Goal: Book appointment/travel/reservation

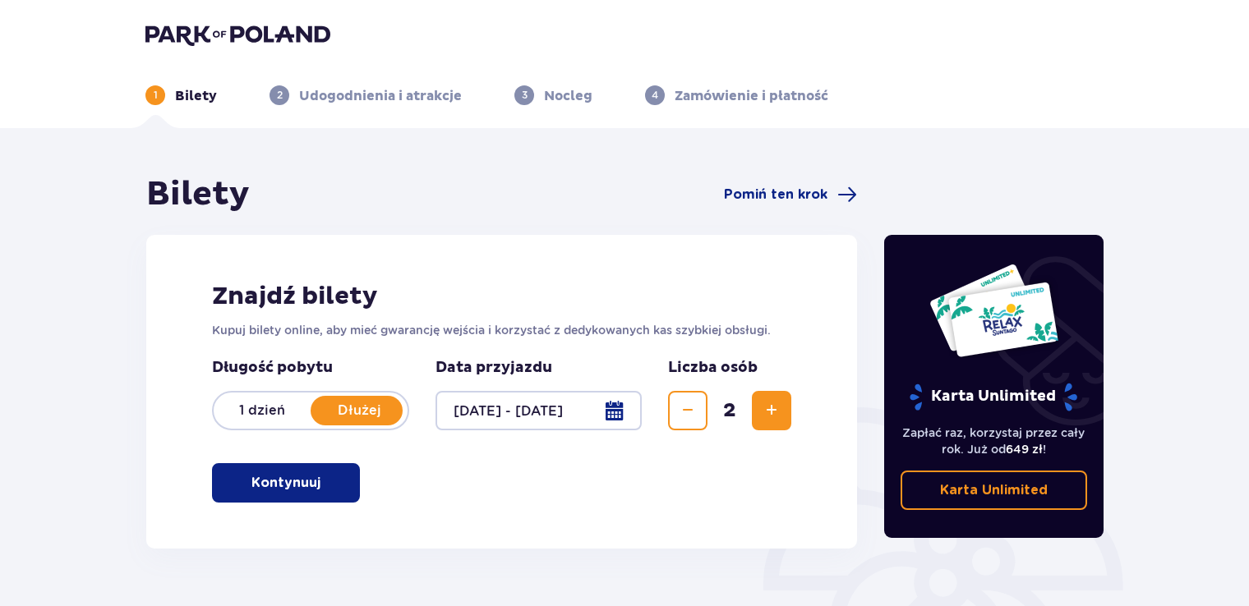
click at [322, 485] on span "button" at bounding box center [324, 483] width 20 height 20
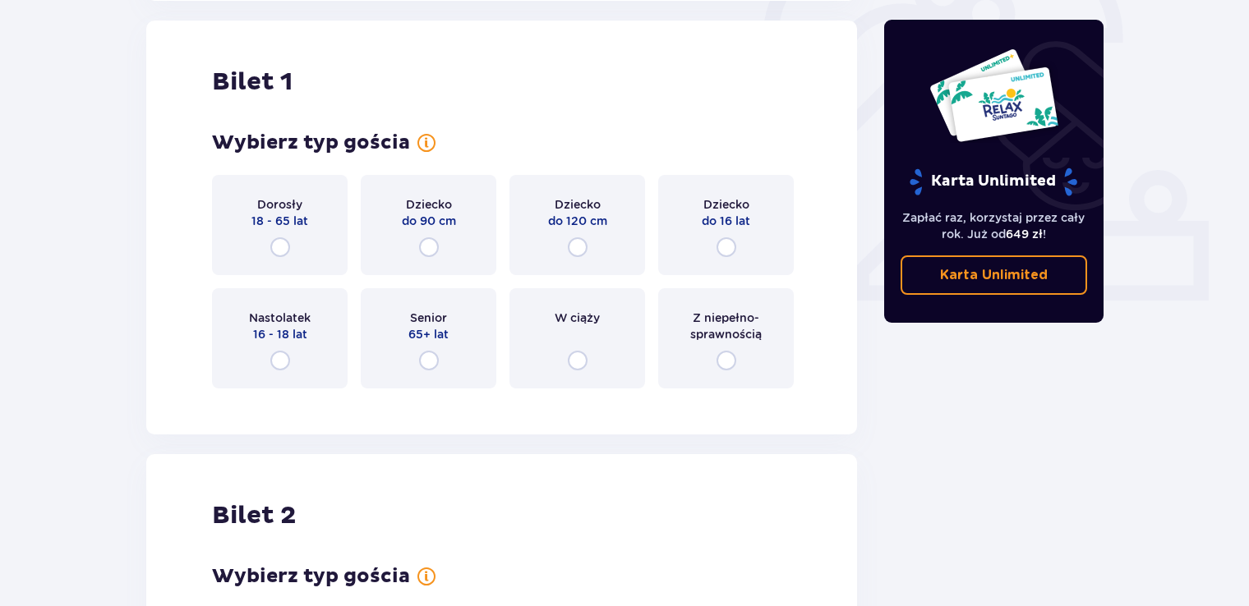
scroll to position [549, 0]
click at [279, 252] on input "radio" at bounding box center [280, 247] width 20 height 20
radio input "true"
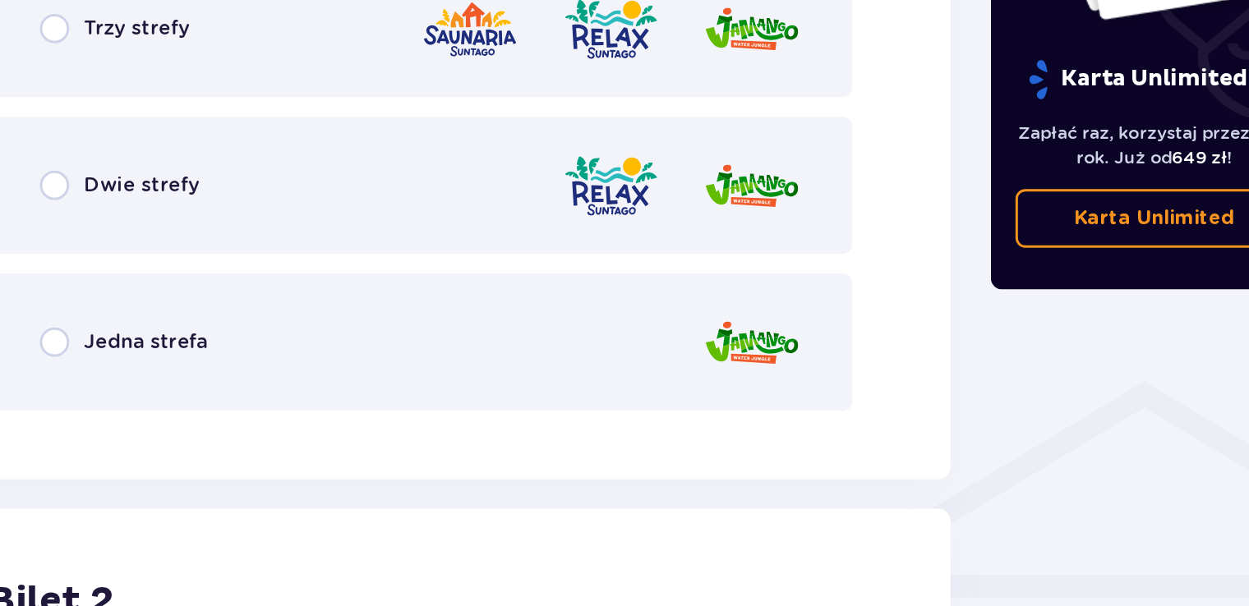
scroll to position [950, 0]
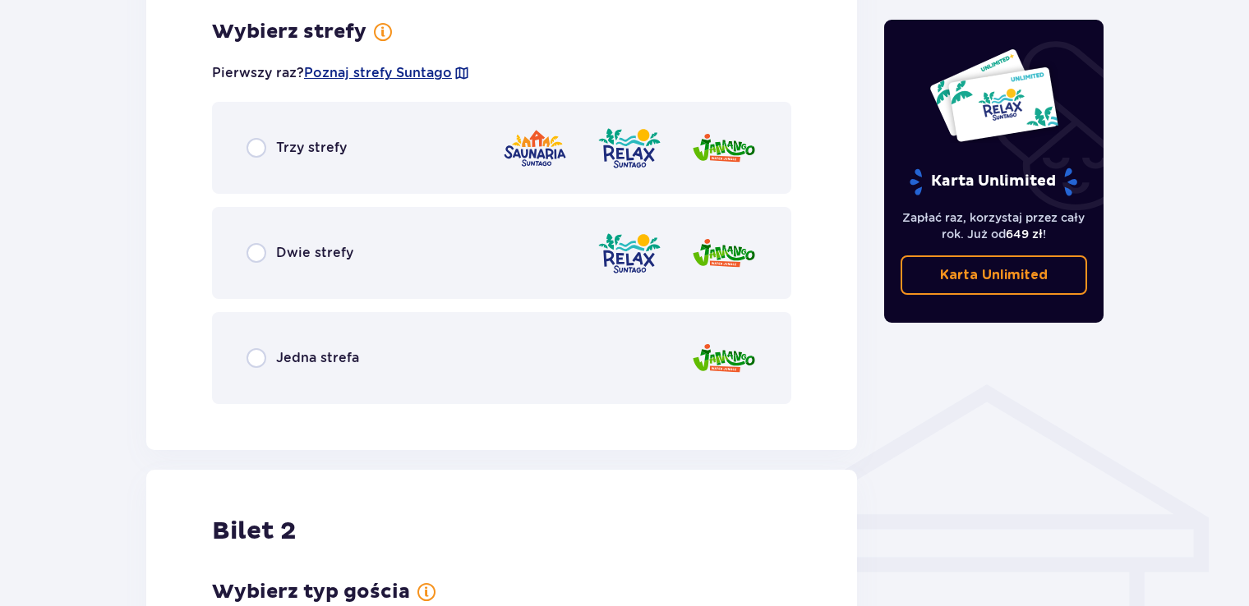
click at [254, 159] on div "Trzy strefy" at bounding box center [501, 148] width 579 height 92
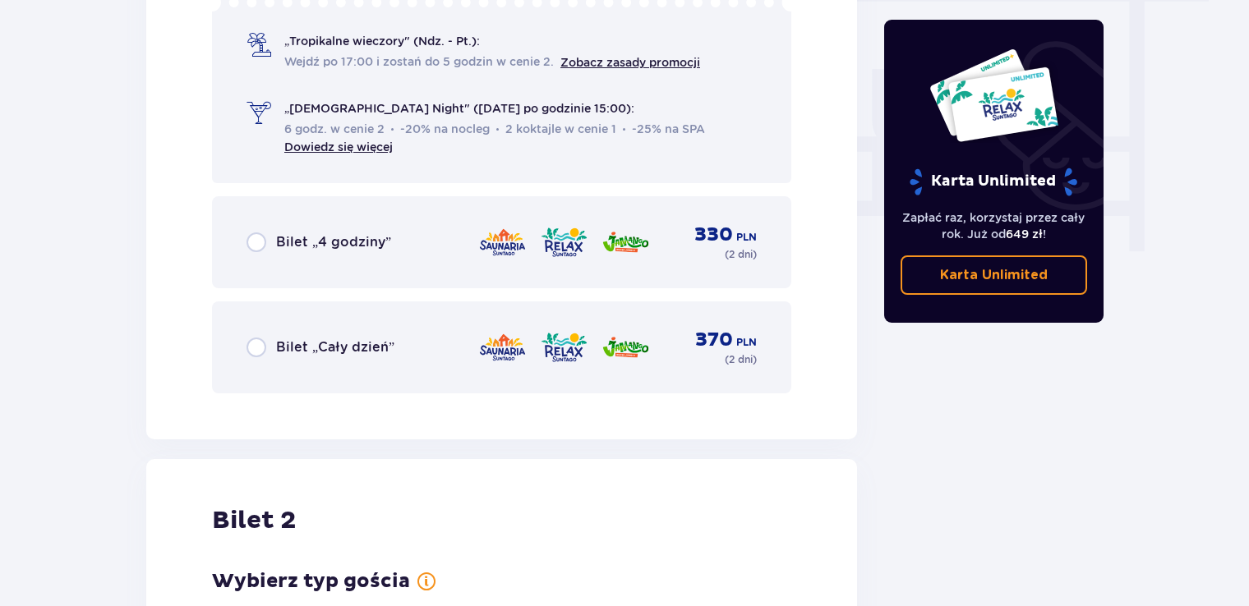
scroll to position [1522, 0]
click at [254, 348] on input "radio" at bounding box center [256, 346] width 20 height 20
radio input "true"
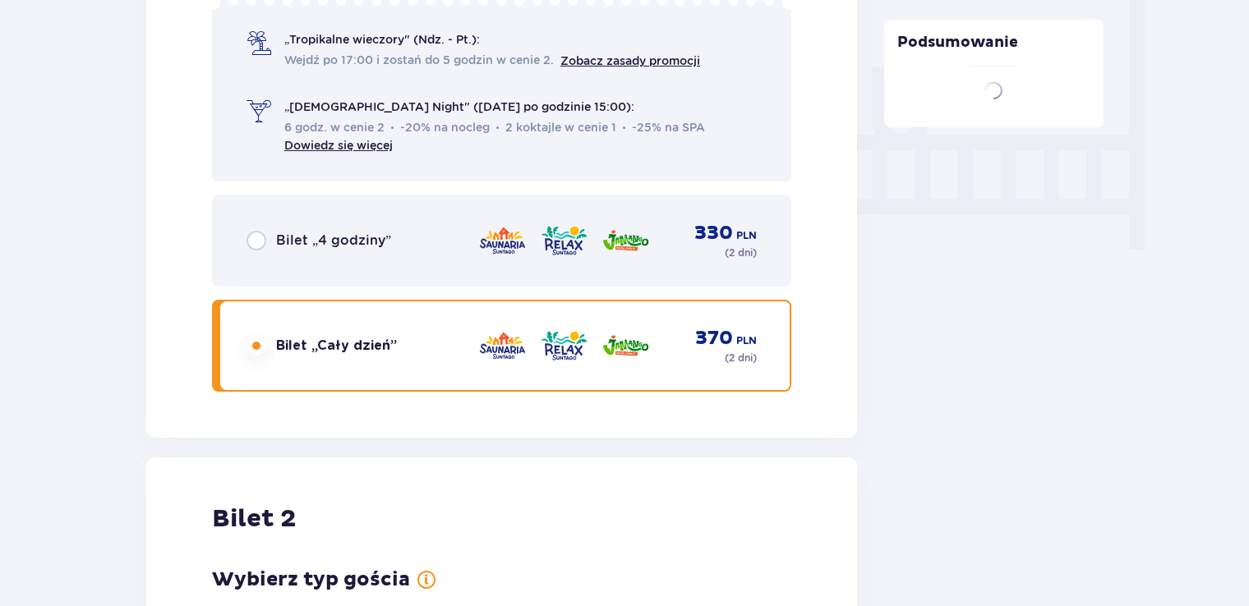
scroll to position [1960, 0]
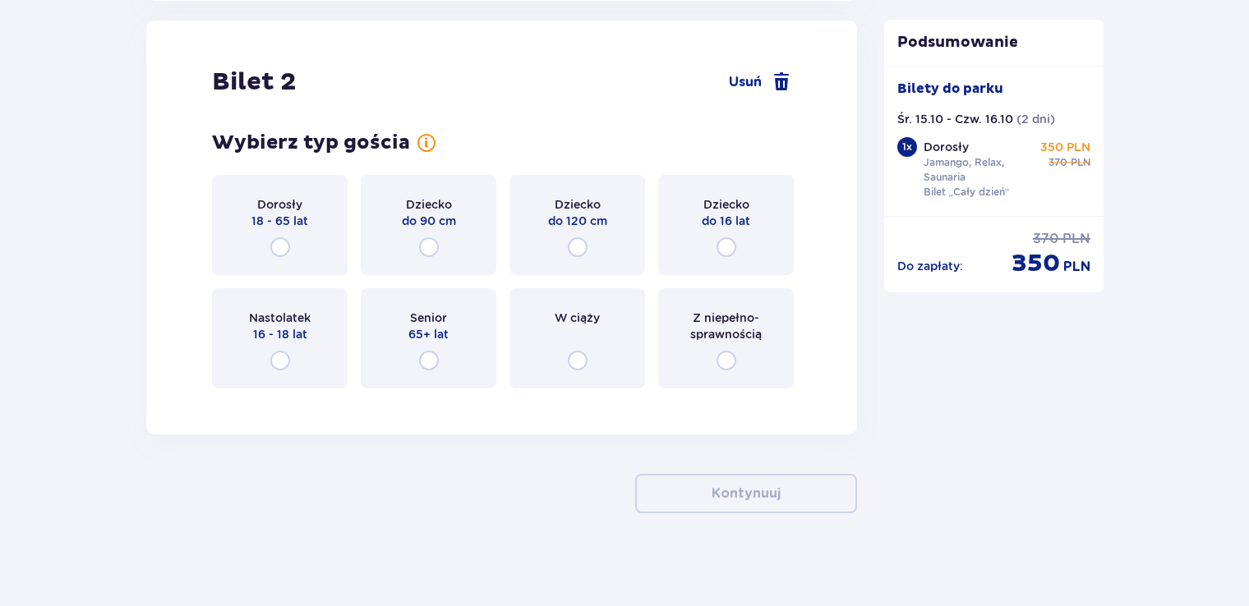
click at [279, 254] on input "radio" at bounding box center [280, 247] width 20 height 20
radio input "true"
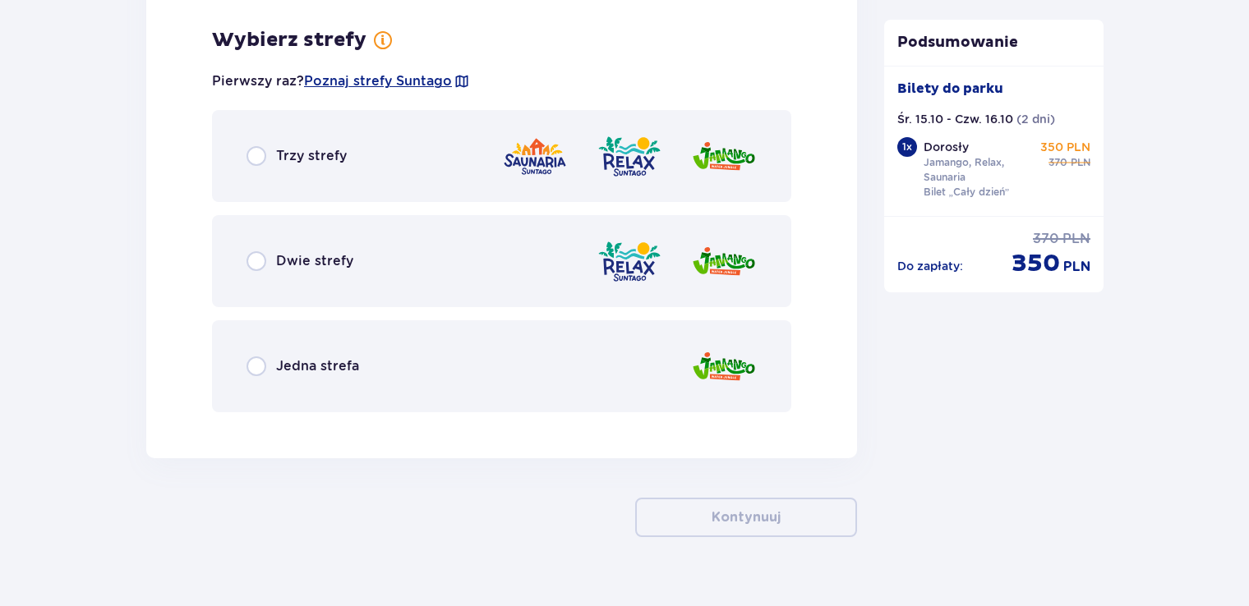
scroll to position [2361, 0]
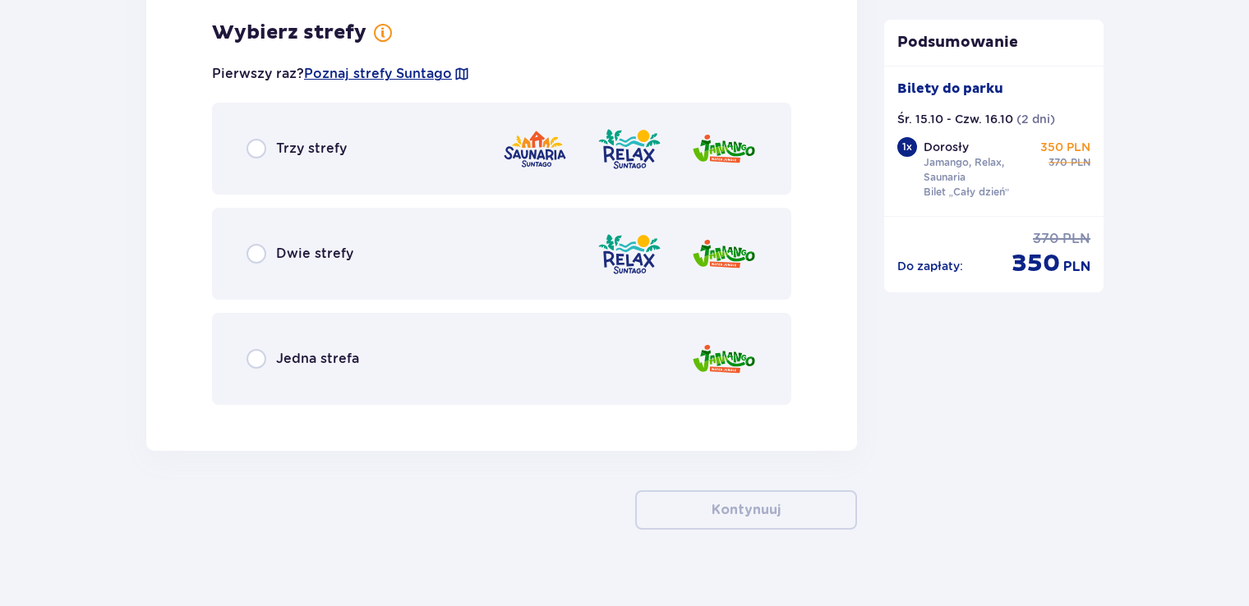
click at [251, 150] on input "radio" at bounding box center [256, 149] width 20 height 20
radio input "true"
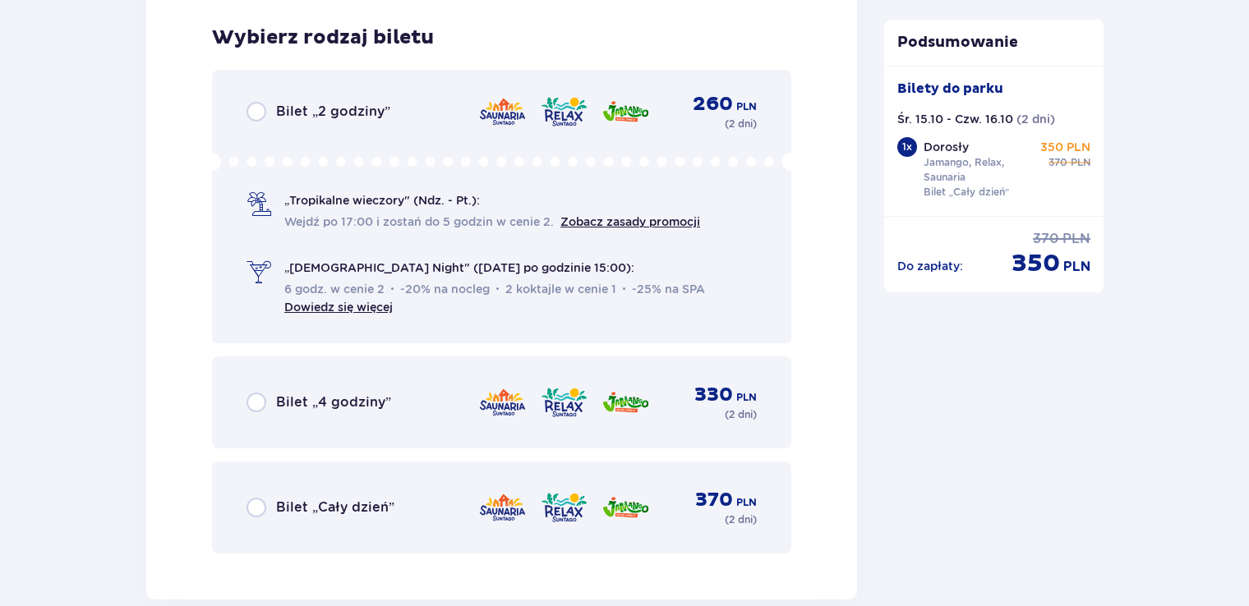
scroll to position [2778, 0]
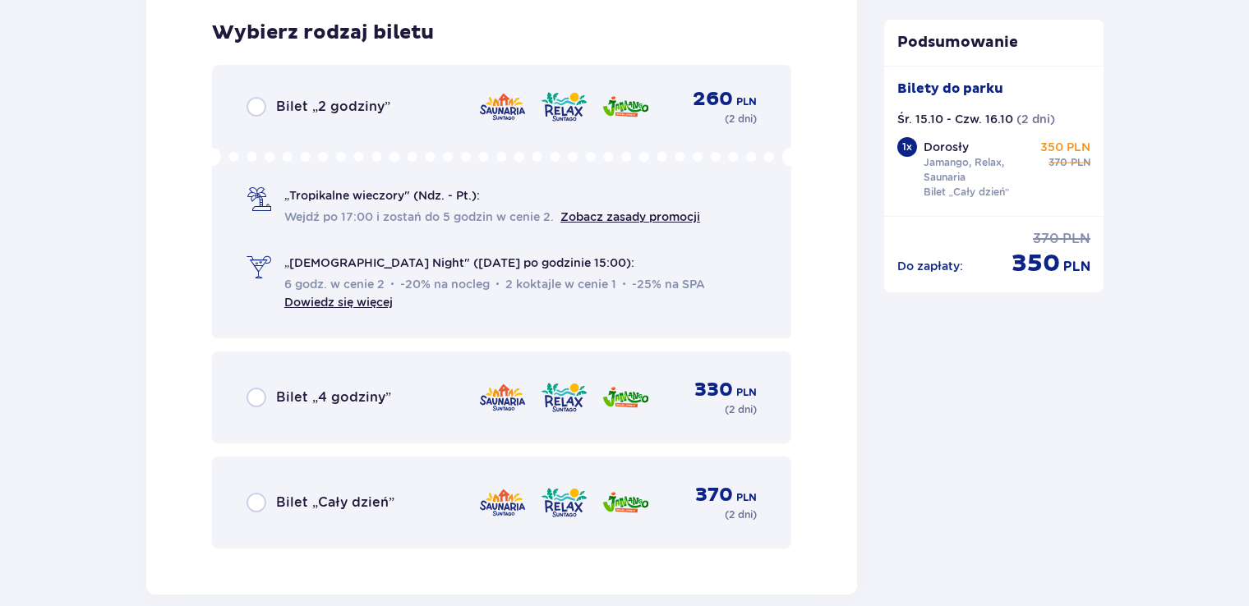
click at [253, 498] on input "radio" at bounding box center [256, 503] width 20 height 20
radio input "true"
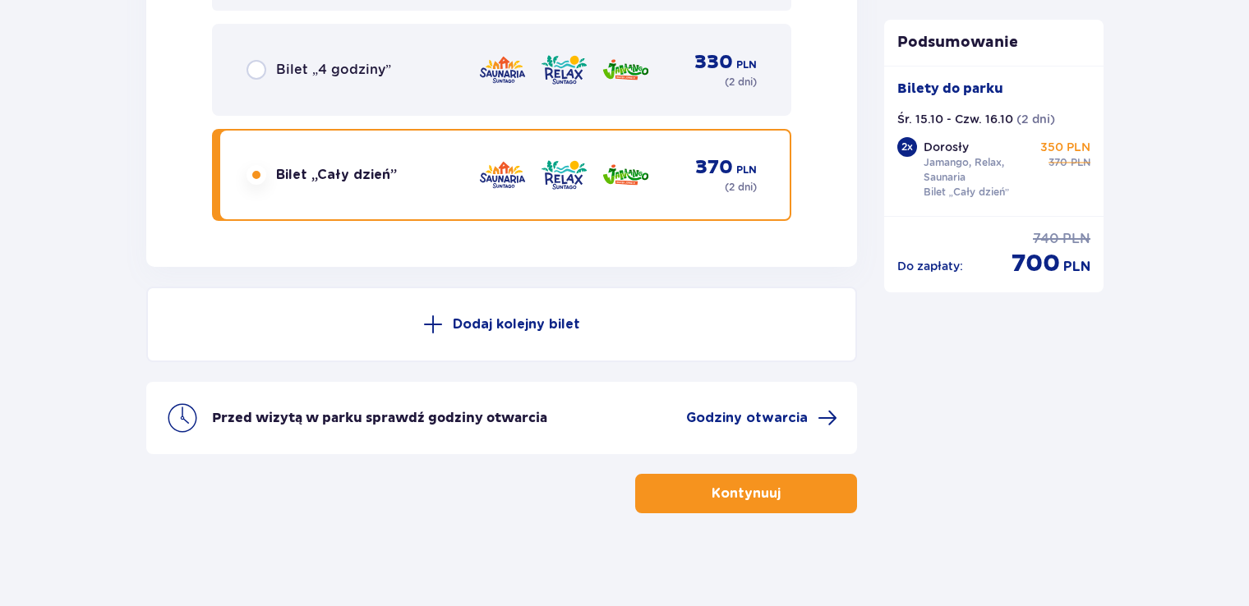
scroll to position [3109, 0]
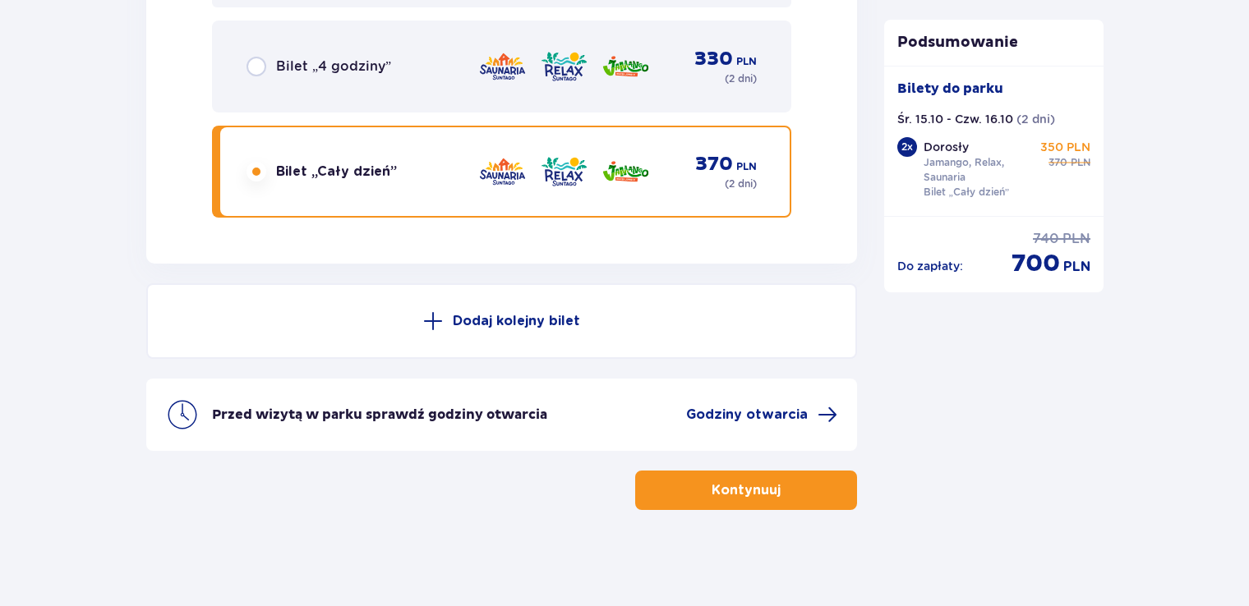
click at [716, 484] on p "Kontynuuj" at bounding box center [746, 490] width 69 height 18
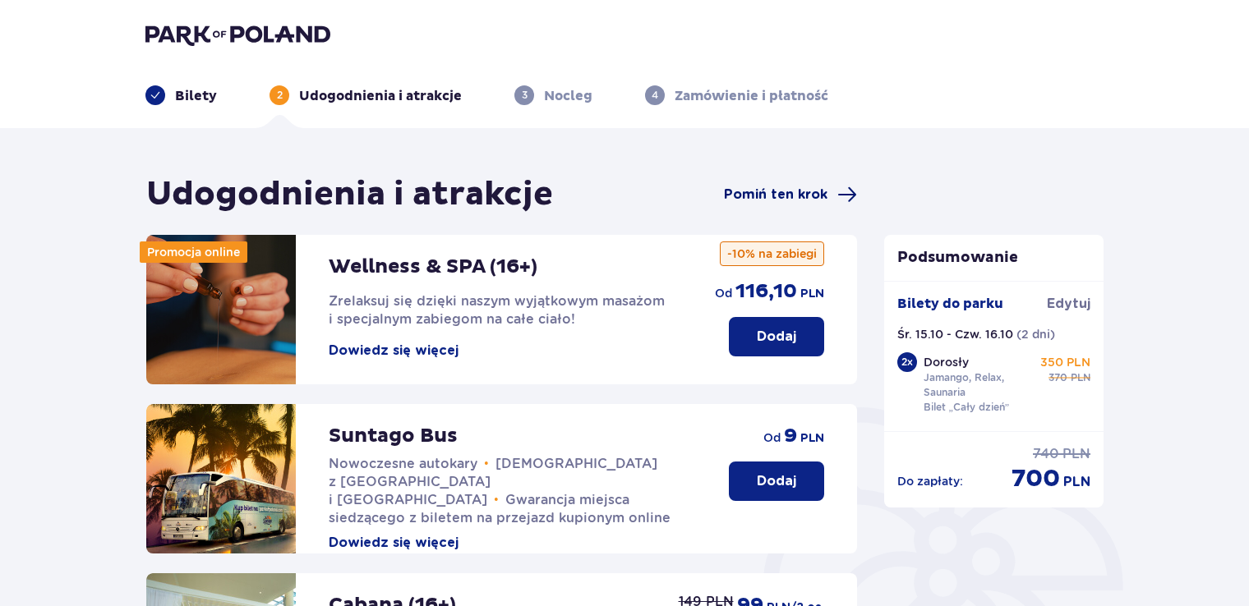
click at [779, 186] on span "Pomiń ten krok" at bounding box center [776, 195] width 104 height 18
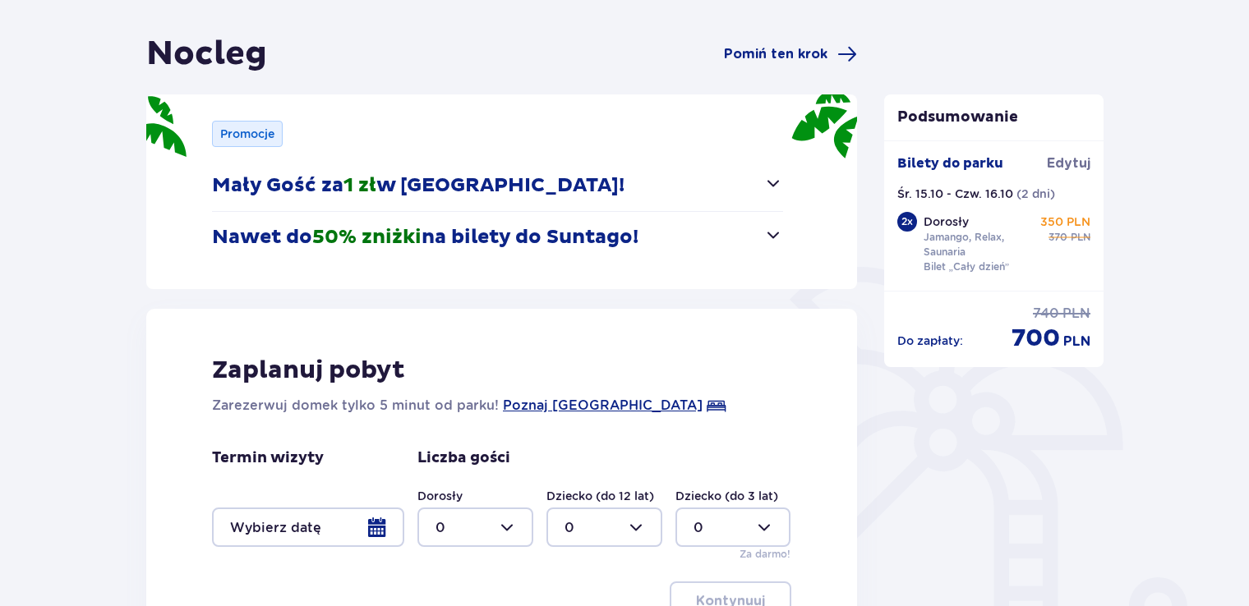
scroll to position [358, 0]
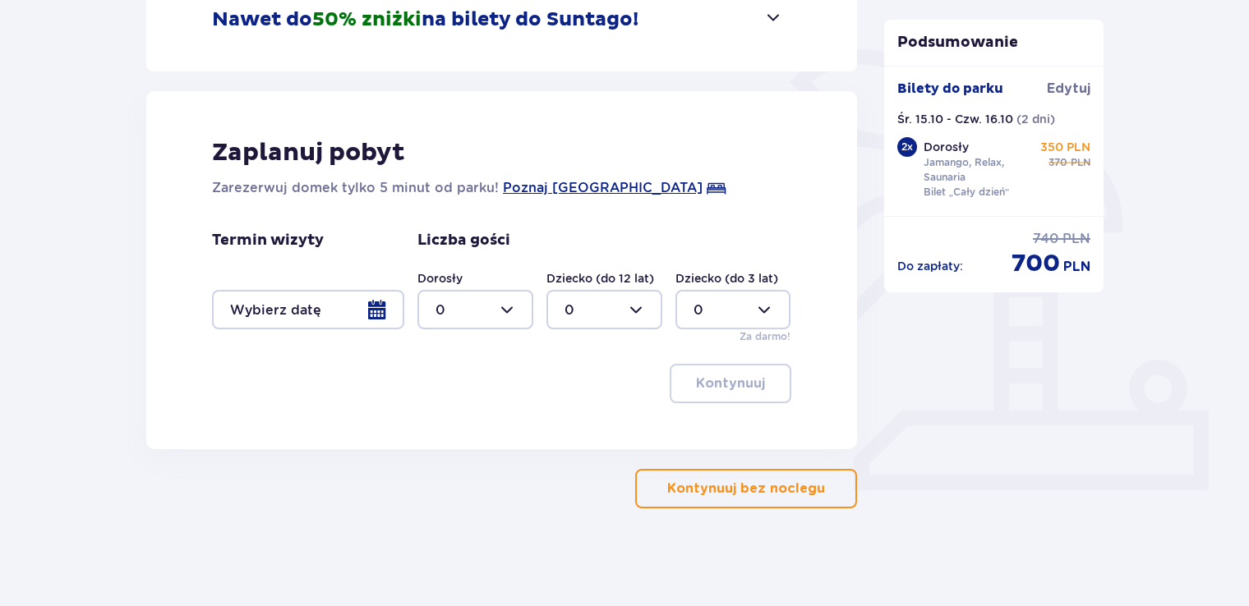
click at [384, 314] on div at bounding box center [308, 309] width 192 height 39
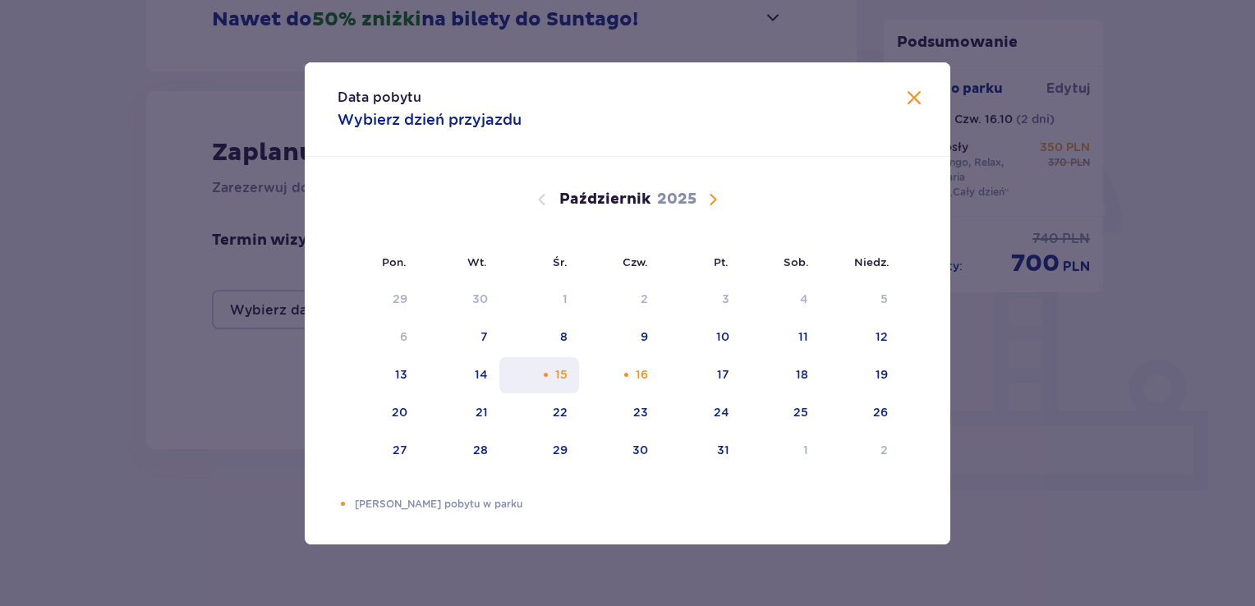
click at [573, 369] on div "15" at bounding box center [540, 375] width 80 height 36
click at [644, 377] on div "16" at bounding box center [642, 374] width 12 height 16
type input "[DATE] - [DATE]"
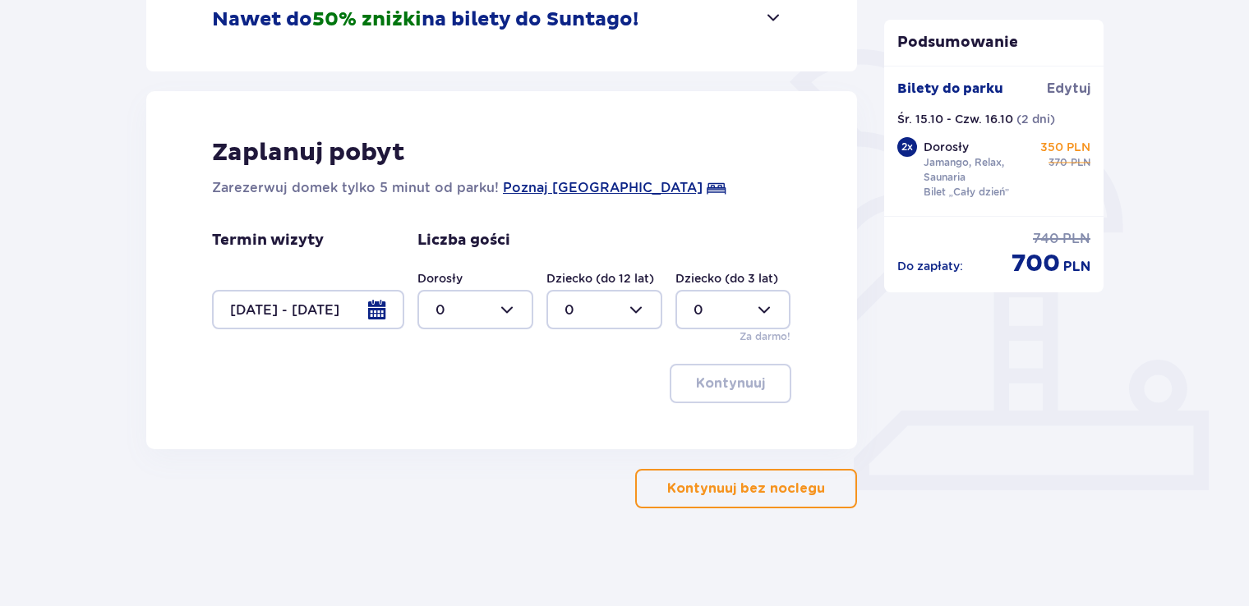
click at [514, 314] on div at bounding box center [475, 309] width 116 height 39
click at [442, 432] on p "2" at bounding box center [439, 429] width 8 height 18
type input "2"
click at [725, 378] on p "Kontynuuj" at bounding box center [730, 384] width 69 height 18
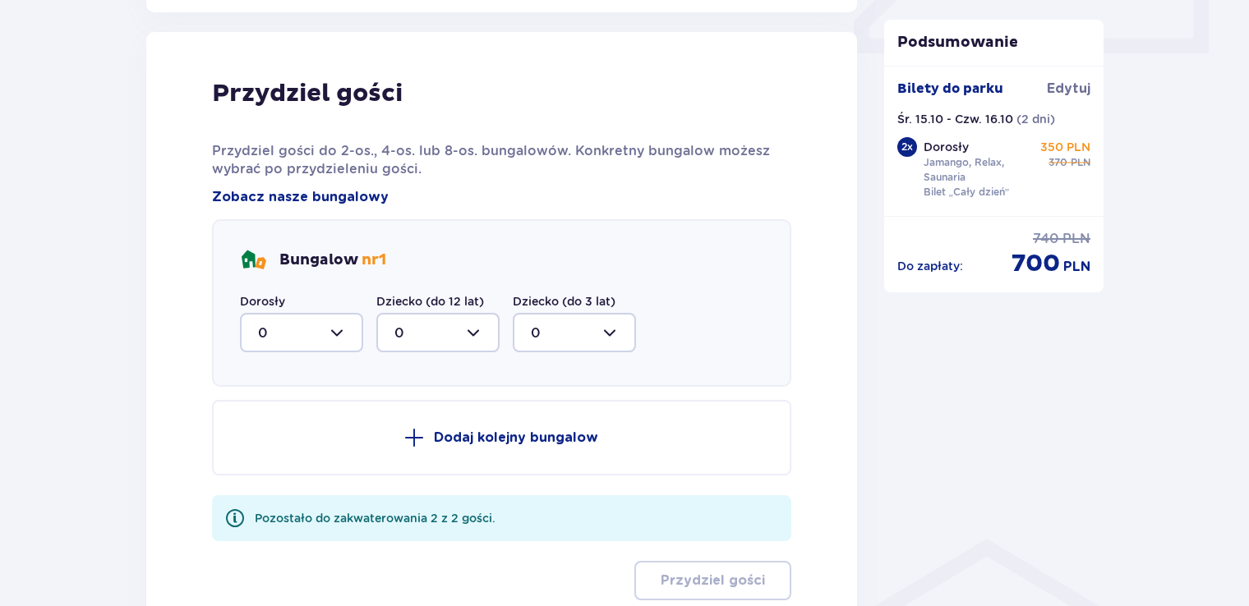
scroll to position [807, 0]
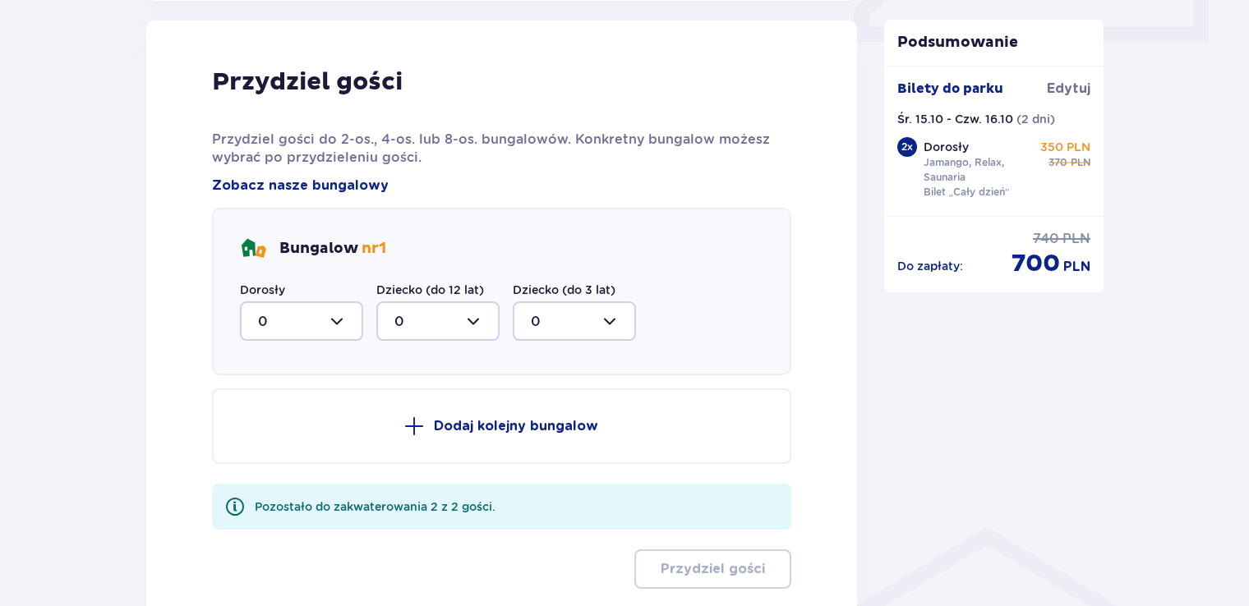
click at [334, 328] on div at bounding box center [301, 321] width 123 height 39
click at [262, 435] on p "2" at bounding box center [262, 440] width 8 height 18
type input "2"
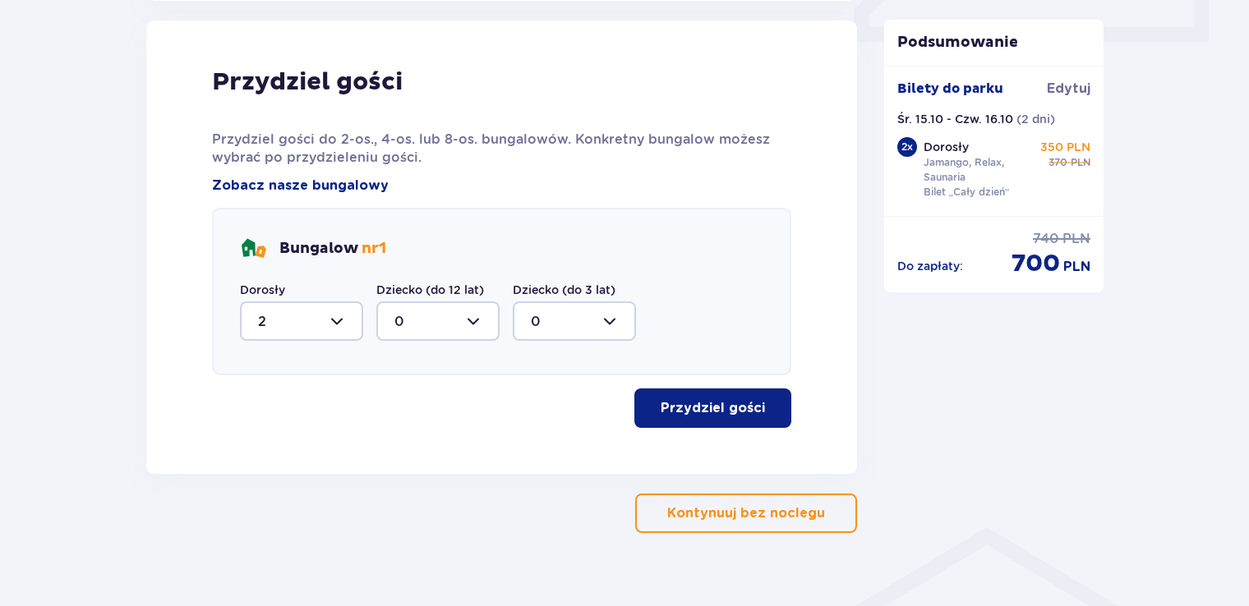
click at [727, 412] on p "Przydziel gości" at bounding box center [713, 408] width 104 height 18
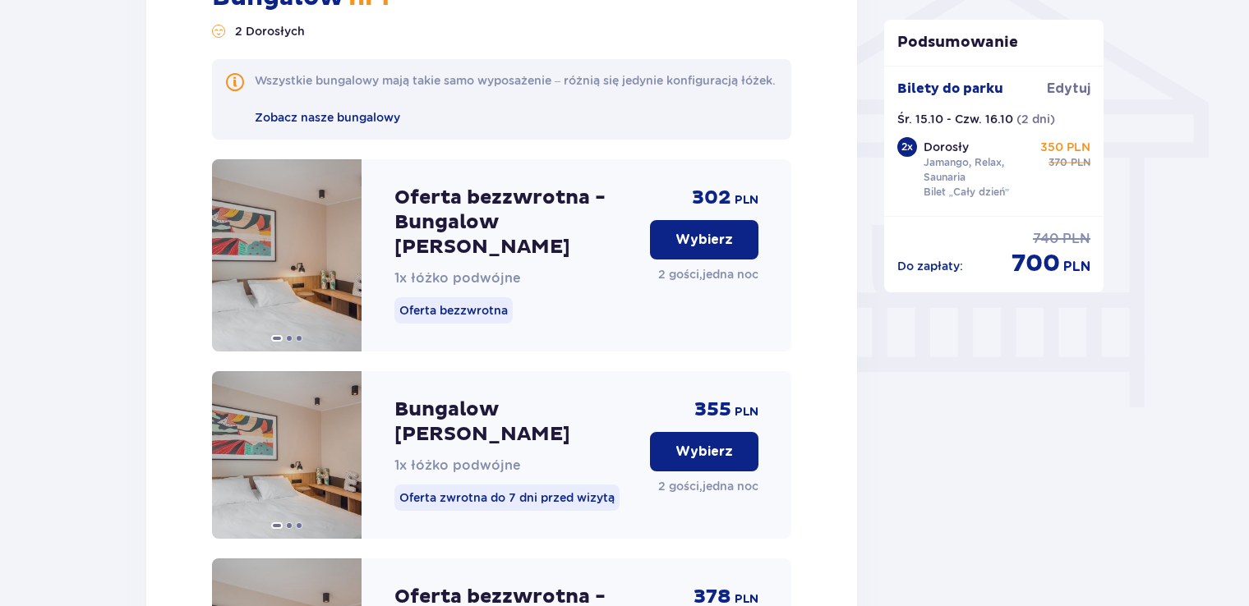
scroll to position [1361, 0]
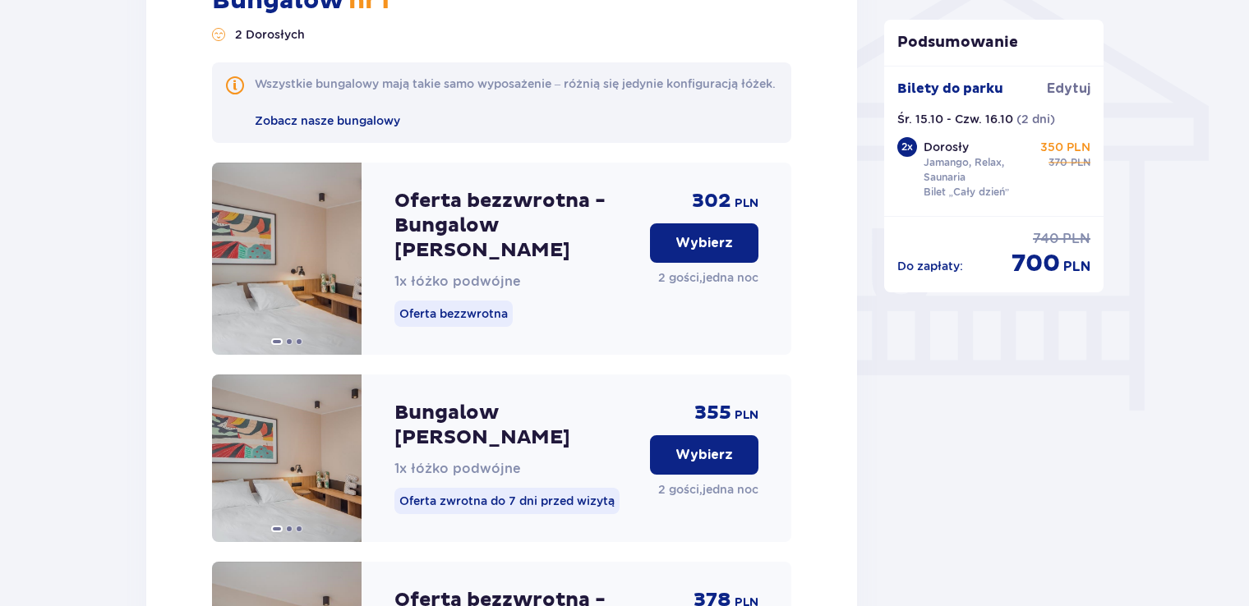
click at [702, 252] on p "Wybierz" at bounding box center [704, 243] width 58 height 18
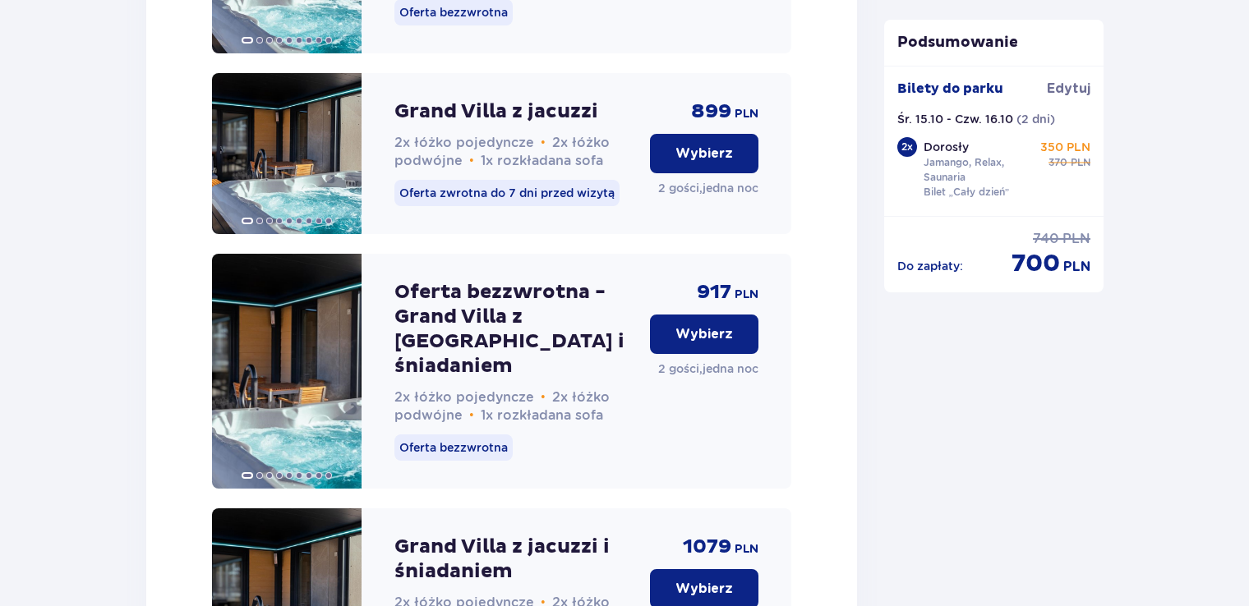
scroll to position [4381, 0]
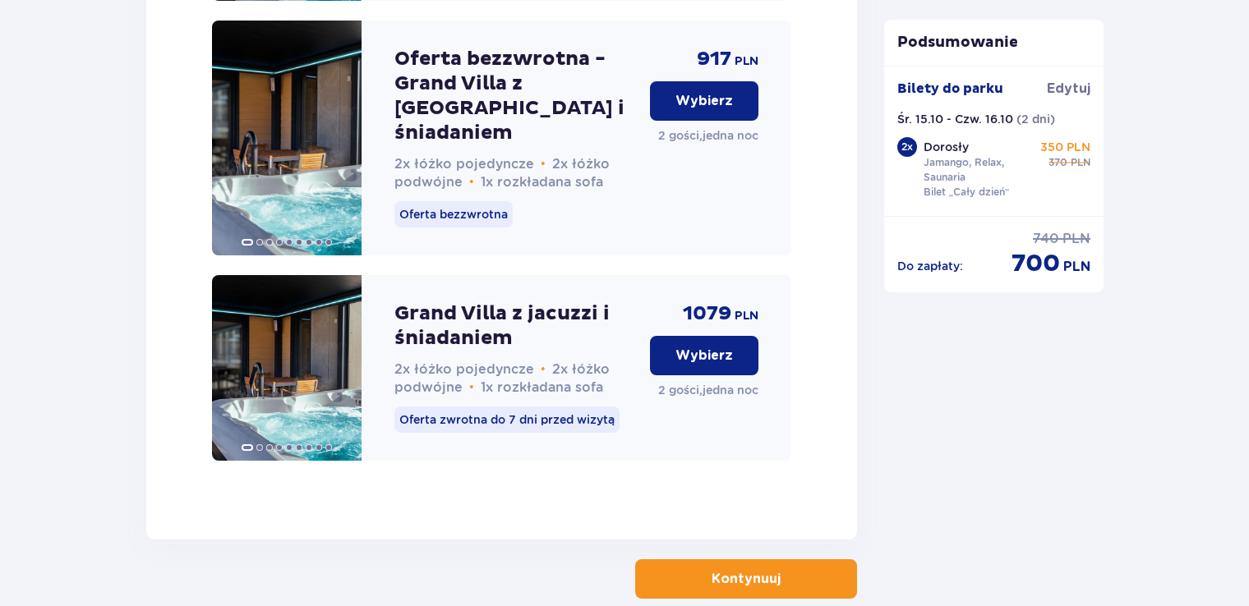
click at [735, 570] on p "Kontynuuj" at bounding box center [746, 579] width 69 height 18
